Goal: Transaction & Acquisition: Purchase product/service

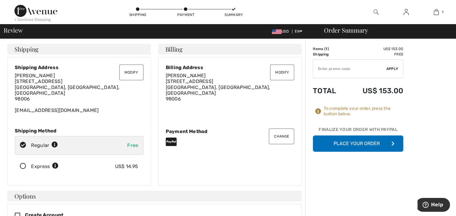
click at [365, 145] on button "Place Your Order" at bounding box center [358, 143] width 90 height 16
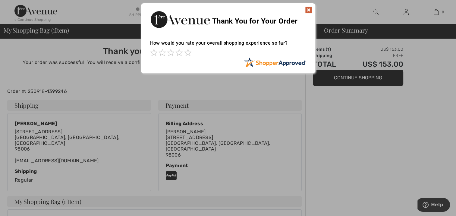
click at [308, 9] on img at bounding box center [308, 9] width 7 height 7
